Goal: Task Accomplishment & Management: Manage account settings

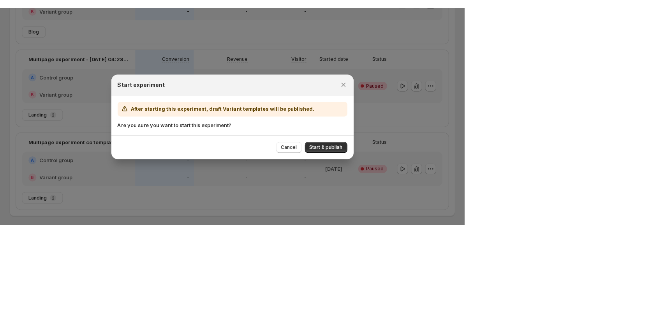
scroll to position [41, 0]
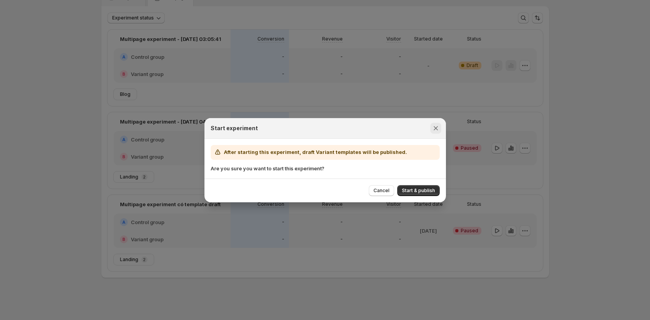
click at [433, 127] on icon "Close" at bounding box center [436, 128] width 8 height 8
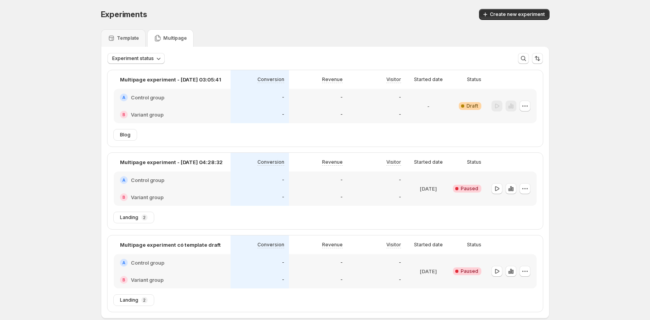
scroll to position [2, 0]
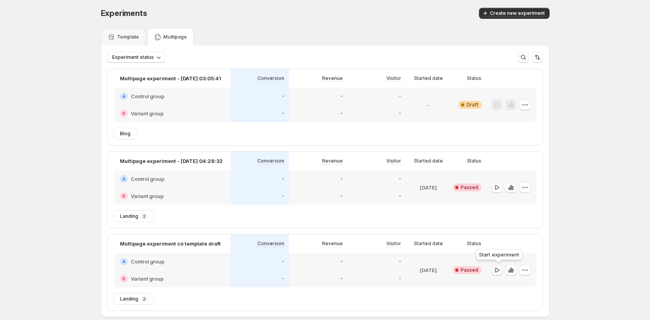
click at [467, 216] on icon "button" at bounding box center [497, 270] width 8 height 8
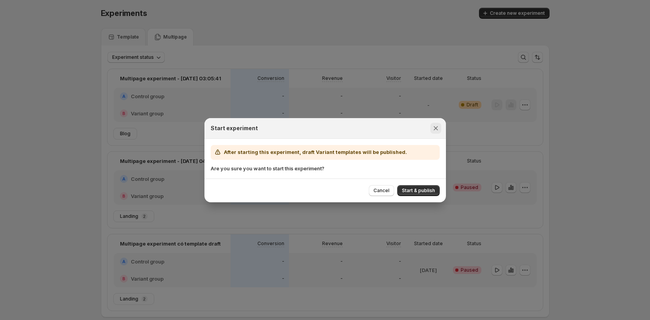
click at [433, 125] on icon "Close" at bounding box center [436, 128] width 8 height 8
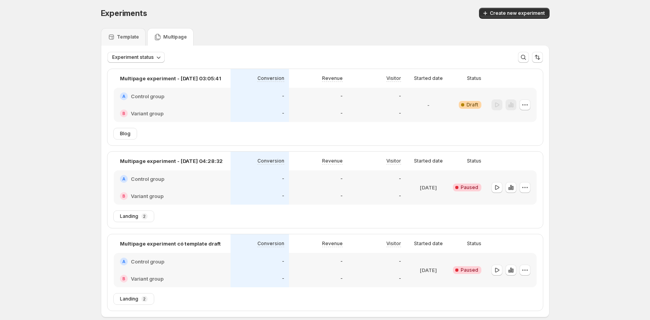
click at [467, 190] on div at bounding box center [511, 187] width 39 height 11
click at [467, 187] on icon "button" at bounding box center [497, 187] width 8 height 8
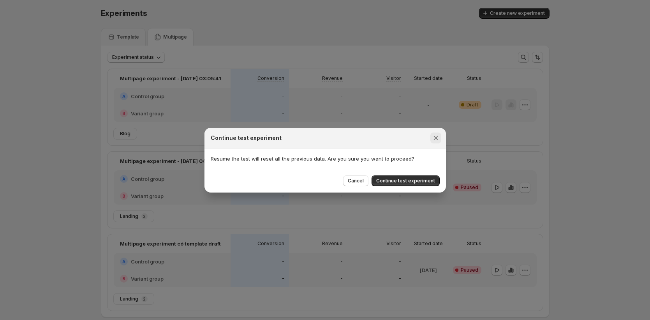
click at [437, 133] on button "Close" at bounding box center [435, 137] width 11 height 11
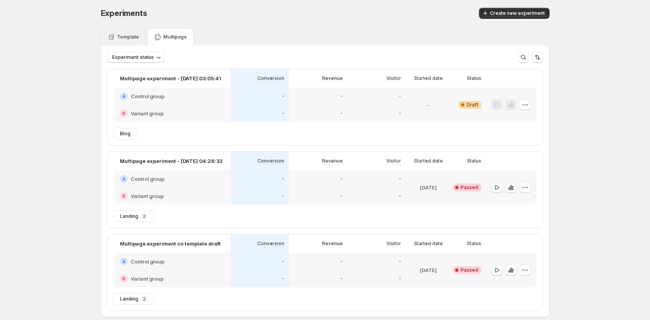
click at [119, 39] on p "Template" at bounding box center [128, 37] width 22 height 6
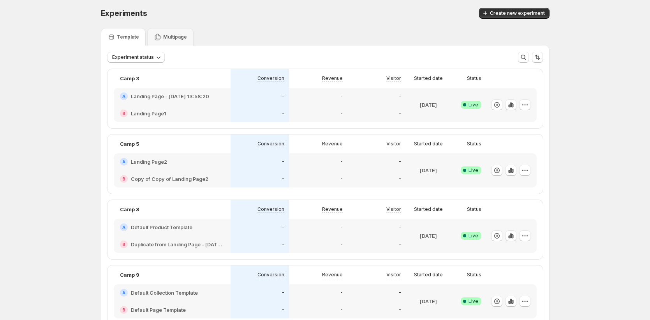
scroll to position [429, 0]
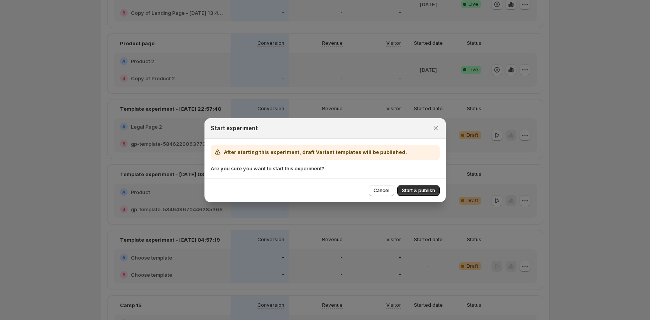
scroll to position [597, 0]
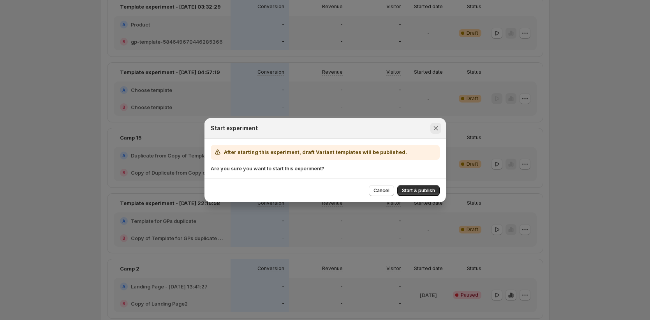
click at [437, 126] on icon "Close" at bounding box center [435, 128] width 4 height 4
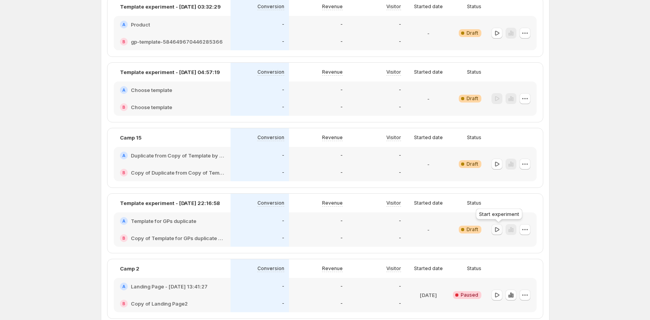
click at [467, 216] on icon "button" at bounding box center [497, 229] width 8 height 8
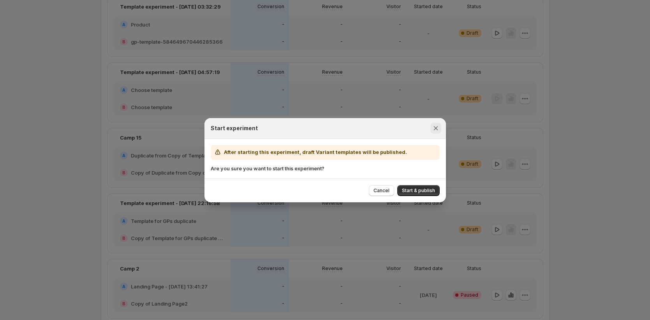
click at [437, 127] on icon "Close" at bounding box center [436, 128] width 8 height 8
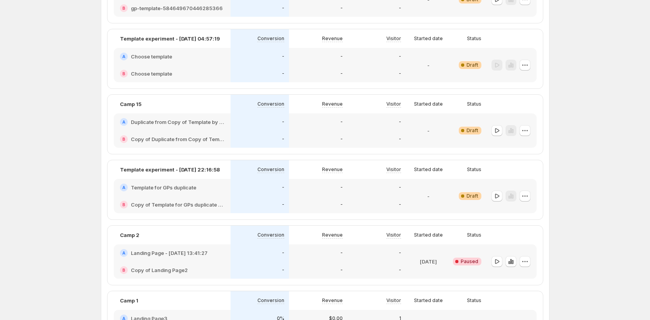
scroll to position [728, 0]
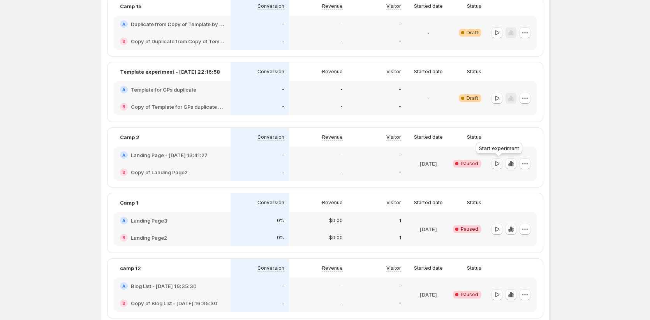
click at [467, 163] on icon "button" at bounding box center [497, 164] width 8 height 8
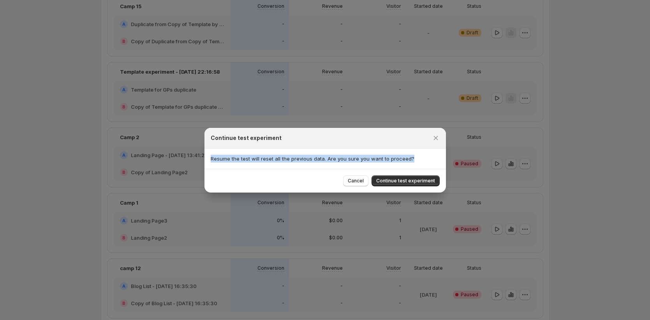
drag, startPoint x: 210, startPoint y: 159, endPoint x: 419, endPoint y: 159, distance: 209.5
click at [419, 159] on p "Resume the test will reset all the previous data. Are you sure you want to proc…" at bounding box center [325, 159] width 229 height 8
drag, startPoint x: 439, startPoint y: 140, endPoint x: 376, endPoint y: 139, distance: 62.7
click at [438, 139] on icon "Close" at bounding box center [436, 138] width 8 height 8
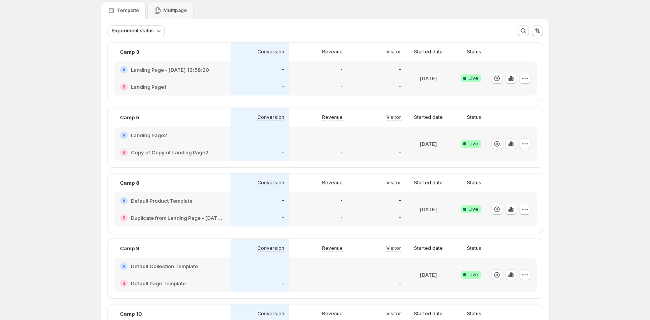
scroll to position [0, 0]
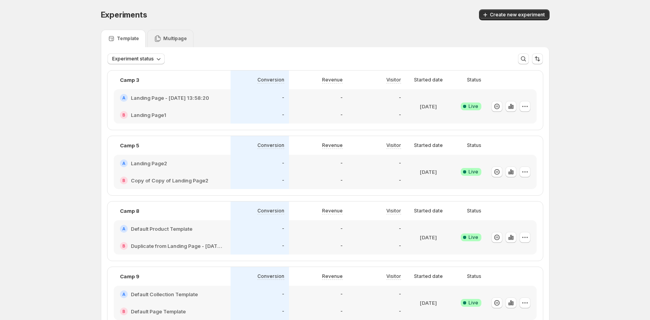
click at [159, 41] on icon at bounding box center [158, 38] width 6 height 7
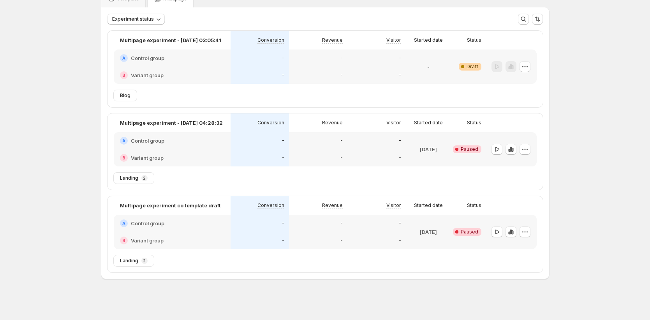
scroll to position [41, 0]
click at [467, 149] on button "button" at bounding box center [497, 148] width 11 height 11
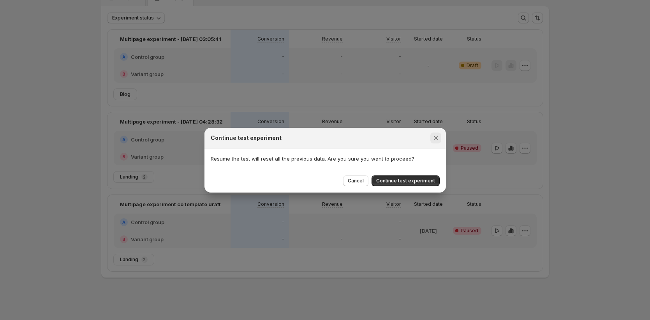
click at [439, 139] on icon "Close" at bounding box center [436, 138] width 8 height 8
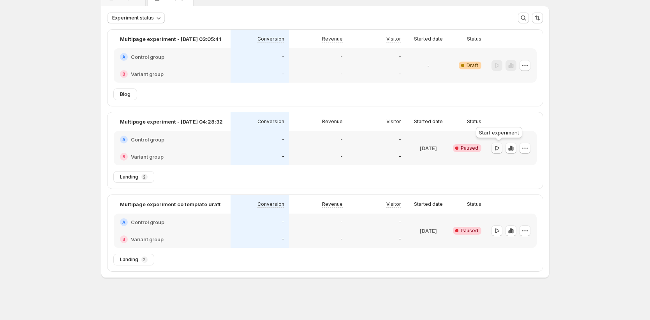
click at [467, 150] on icon "button" at bounding box center [497, 148] width 8 height 8
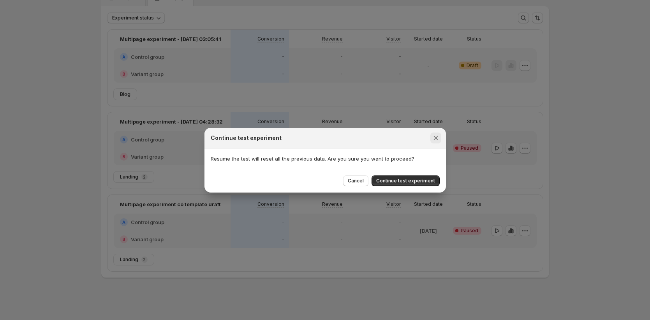
click at [436, 136] on icon "Close" at bounding box center [436, 138] width 8 height 8
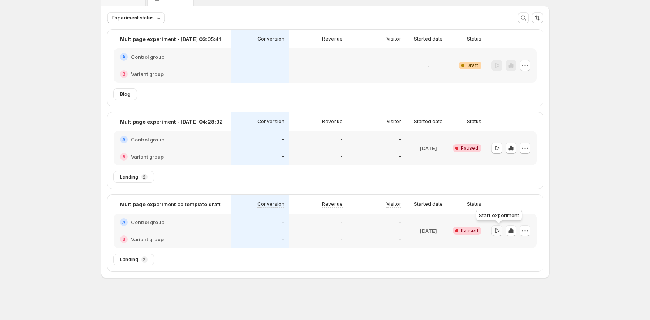
click at [467, 216] on icon "button" at bounding box center [497, 231] width 8 height 8
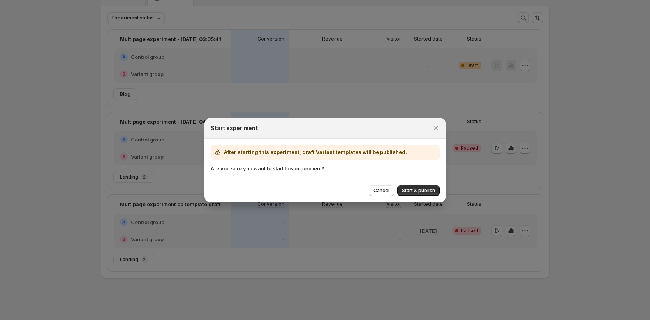
click at [300, 64] on div at bounding box center [325, 160] width 650 height 320
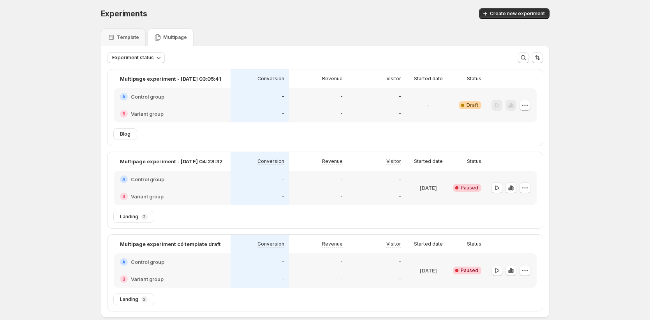
scroll to position [0, 0]
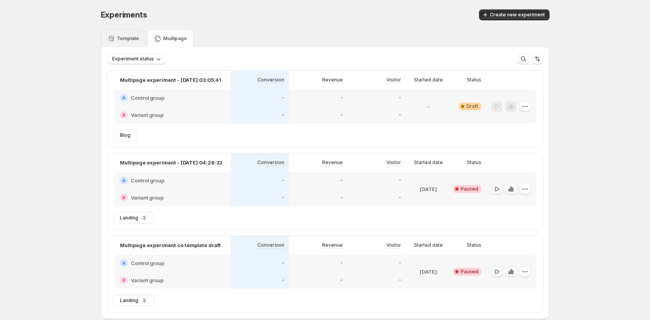
click at [132, 31] on div "Template" at bounding box center [123, 39] width 45 height 18
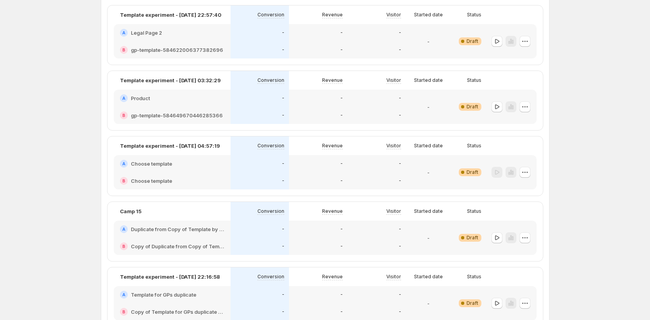
scroll to position [523, 0]
click at [467, 216] on icon "button" at bounding box center [497, 237] width 8 height 8
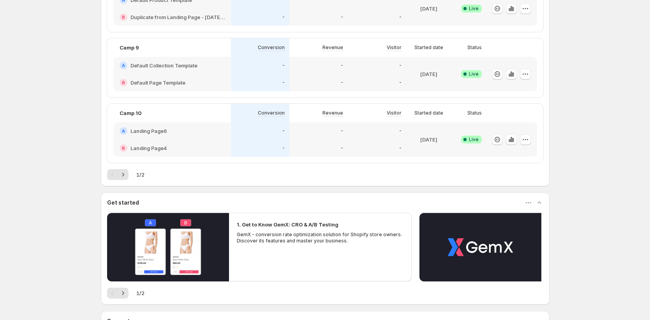
scroll to position [271, 0]
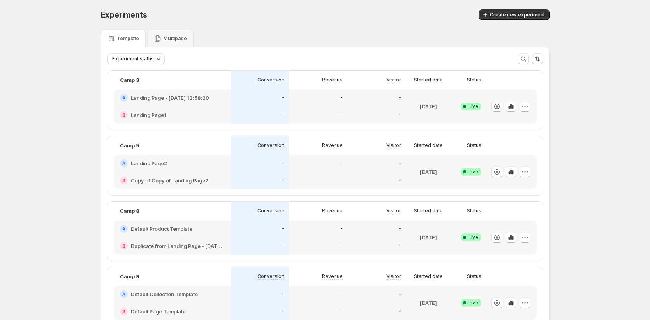
click at [495, 106] on icon "button" at bounding box center [497, 106] width 8 height 8
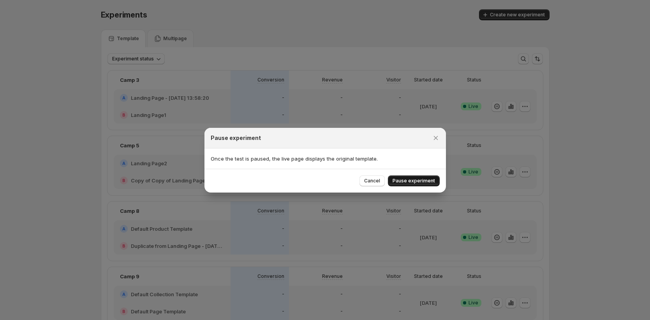
click at [402, 181] on span "Pause experiment" at bounding box center [414, 181] width 42 height 6
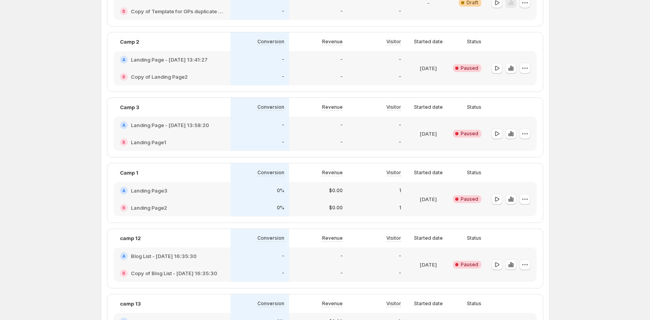
scroll to position [757, 0]
click at [291, 65] on div "-" at bounding box center [318, 60] width 58 height 17
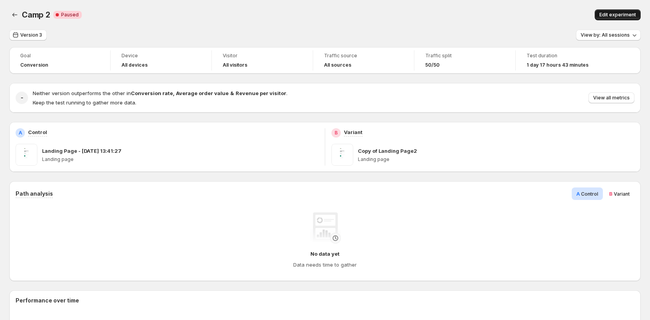
click at [623, 18] on div "Camp 2. This page is ready Camp 2 Critical Complete Paused Edit experiment" at bounding box center [324, 15] width 631 height 30
click at [620, 16] on span "Edit experiment" at bounding box center [617, 15] width 37 height 6
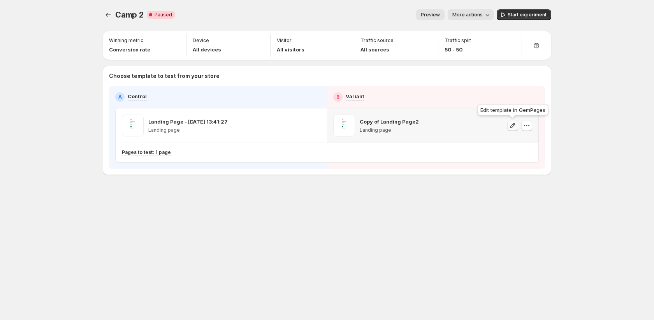
click at [516, 128] on icon "button" at bounding box center [513, 126] width 8 height 8
click at [107, 13] on icon "Experiments" at bounding box center [108, 15] width 8 height 8
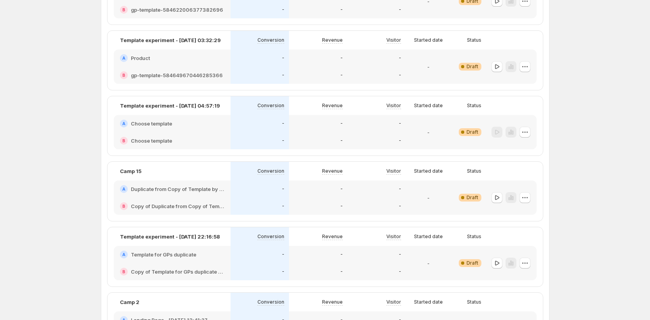
scroll to position [632, 0]
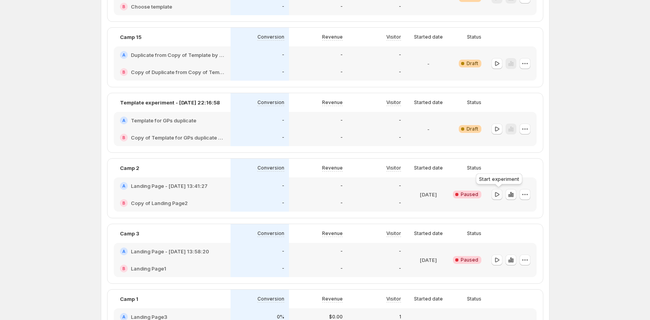
click at [501, 194] on icon "button" at bounding box center [497, 194] width 8 height 8
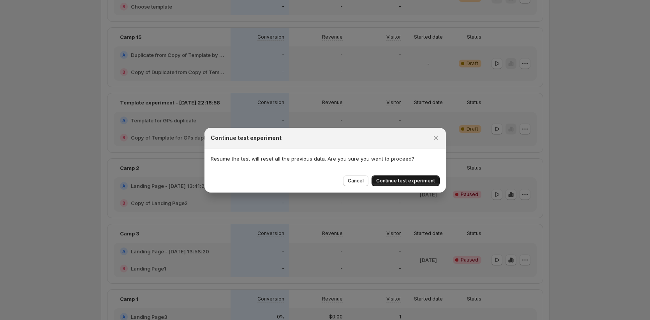
click at [386, 181] on span "Continue test experiment" at bounding box center [405, 181] width 59 height 6
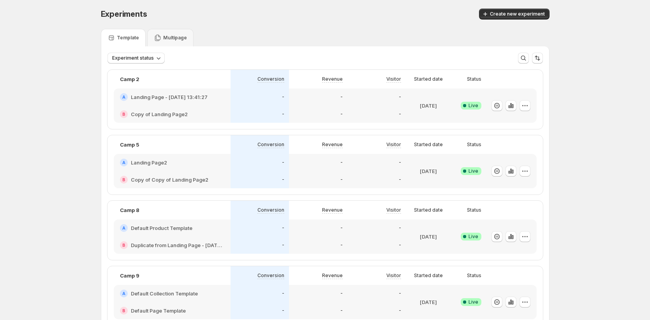
scroll to position [0, 0]
click at [528, 107] on icon "button" at bounding box center [525, 106] width 8 height 8
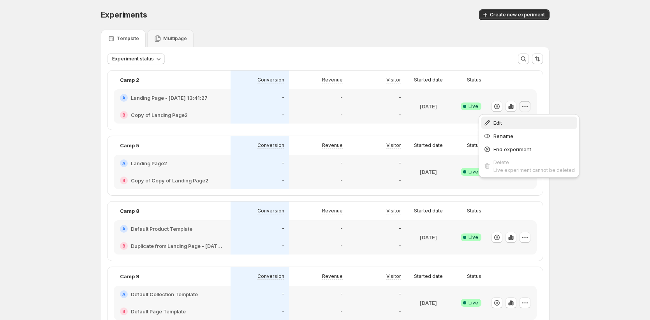
click at [501, 122] on span "Edit" at bounding box center [497, 123] width 9 height 6
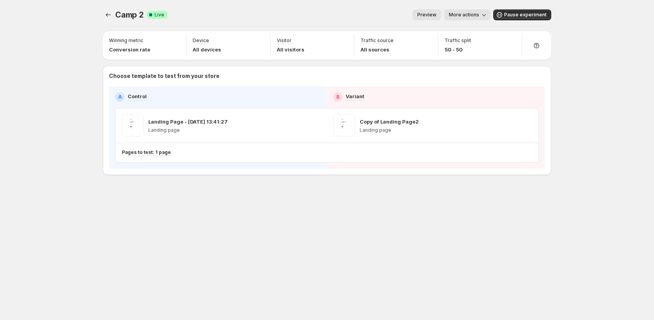
click at [464, 16] on span "More actions" at bounding box center [464, 15] width 30 height 6
click at [484, 55] on span "Copy live page link" at bounding box center [485, 58] width 46 height 6
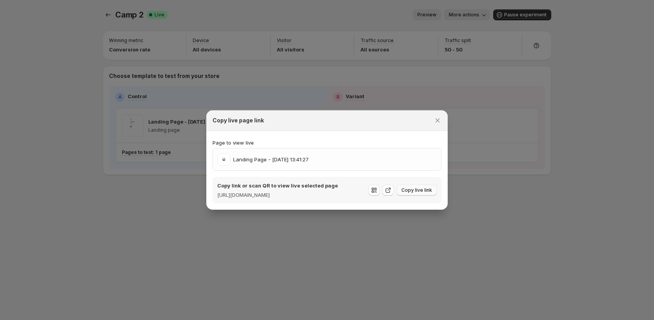
click at [405, 188] on span "Copy live link" at bounding box center [417, 190] width 31 height 6
click at [500, 180] on div at bounding box center [327, 160] width 654 height 320
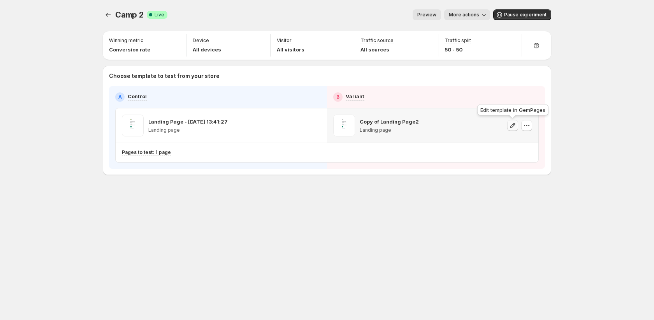
click at [514, 126] on icon "button" at bounding box center [513, 126] width 8 height 8
click at [318, 264] on div "Camp 2. This page is ready Camp 2 Success Complete Live Preview More actions Mo…" at bounding box center [326, 160] width 467 height 320
click at [110, 14] on icon "Experiments" at bounding box center [108, 15] width 8 height 8
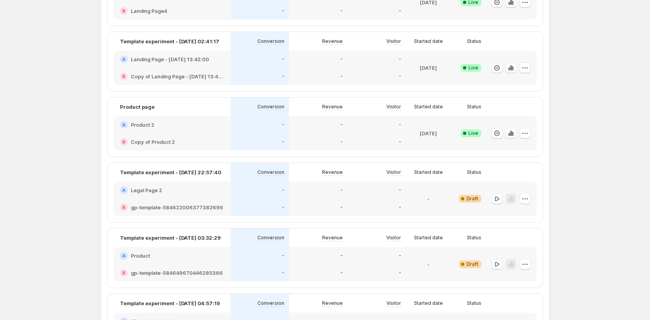
scroll to position [375, 0]
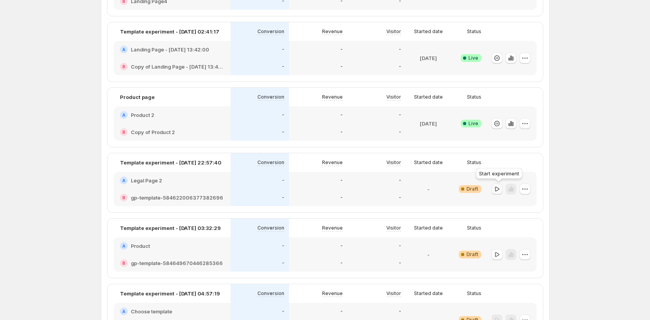
click at [496, 189] on icon "button" at bounding box center [497, 189] width 8 height 8
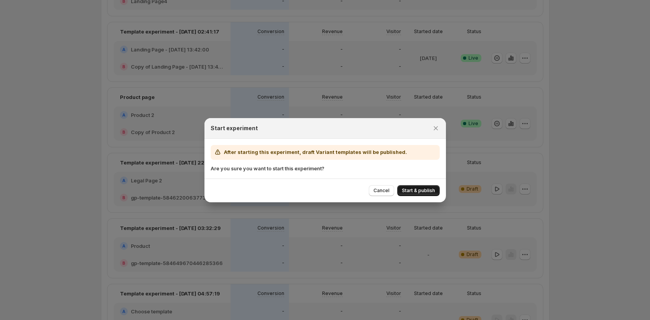
click at [420, 188] on span "Start & publish" at bounding box center [418, 190] width 33 height 6
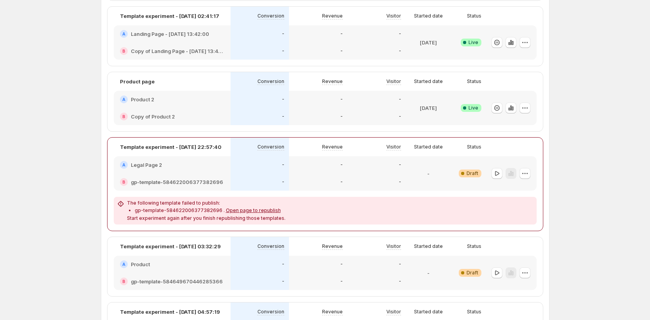
scroll to position [391, 0]
click at [227, 210] on span "Open page to republish" at bounding box center [253, 210] width 55 height 6
drag, startPoint x: 155, startPoint y: 218, endPoint x: 273, endPoint y: 217, distance: 118.0
click at [273, 217] on p "Start experiment again after you finish republishing those templates." at bounding box center [206, 218] width 159 height 6
click at [288, 216] on div "The following template failed to publish: gp-template-584622006377382696 . Open…" at bounding box center [325, 209] width 417 height 21
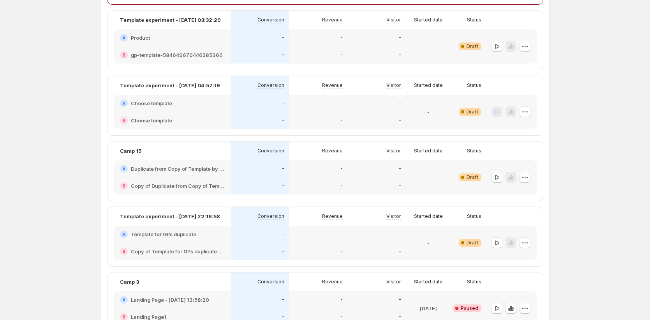
scroll to position [676, 0]
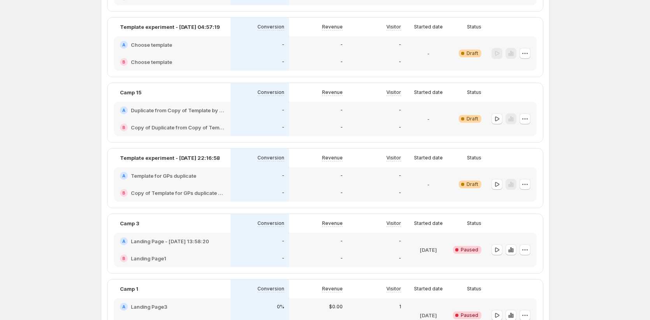
click at [165, 102] on div "A Duplicate from Copy of Template by GemX 1 2333" at bounding box center [172, 110] width 117 height 17
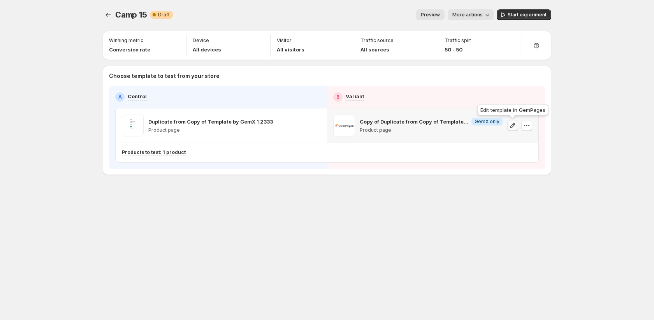
click at [514, 126] on icon "button" at bounding box center [513, 126] width 8 height 8
click at [101, 15] on div "Camp 15. This page is ready Camp 15 Warning Complete Draft Preview More actions…" at bounding box center [326, 108] width 467 height 217
click at [111, 15] on icon "Experiments" at bounding box center [108, 15] width 8 height 8
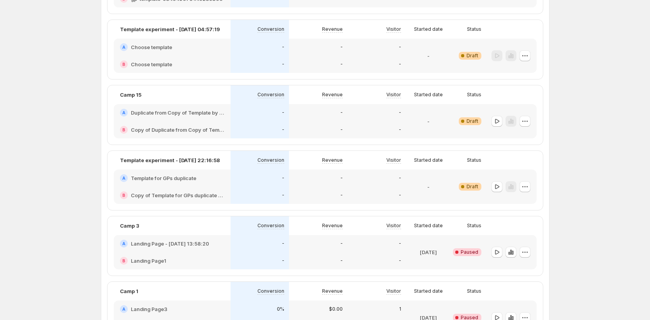
scroll to position [705, 0]
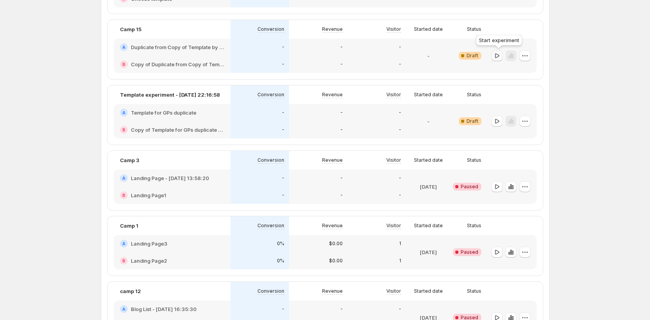
click at [498, 55] on icon "button" at bounding box center [497, 56] width 8 height 8
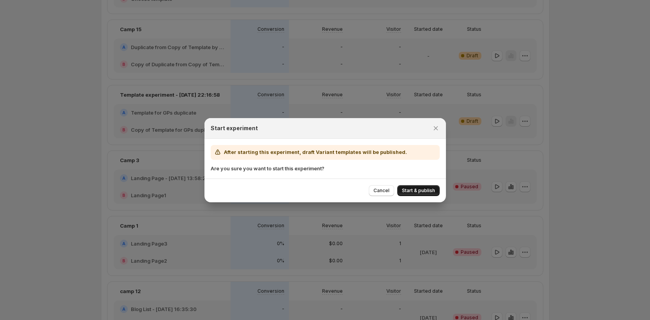
click at [418, 190] on span "Start & publish" at bounding box center [418, 190] width 33 height 6
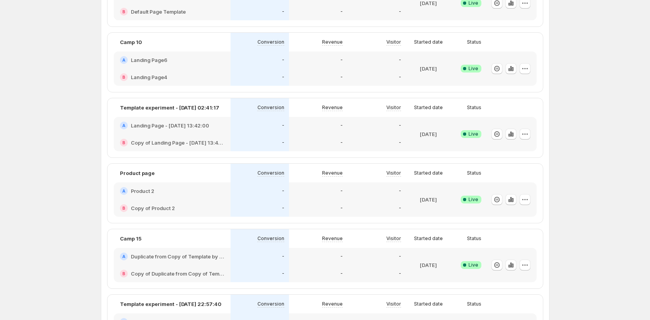
scroll to position [321, 0]
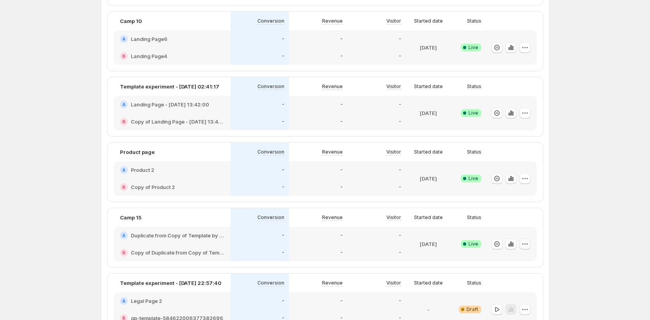
click at [527, 245] on icon "button" at bounding box center [525, 244] width 8 height 8
click at [502, 181] on span "Edit" at bounding box center [497, 181] width 9 height 6
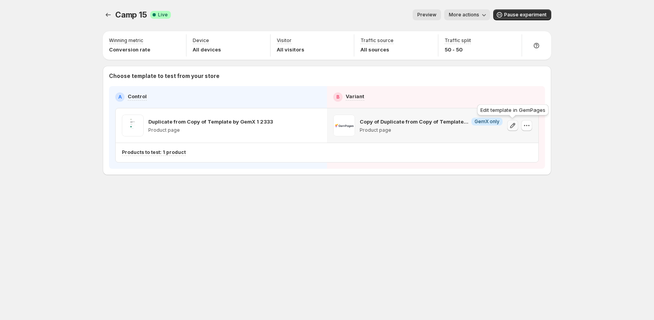
click at [511, 126] on icon "button" at bounding box center [513, 125] width 5 height 5
